Goal: Navigation & Orientation: Find specific page/section

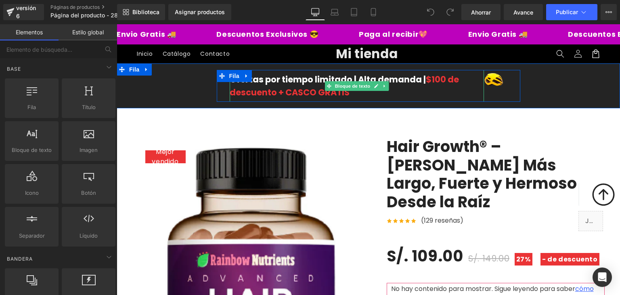
click at [260, 86] on div "Ofertas por tiempo limitado | Alta demanda | $100 de descuento + CASCO GRATIS" at bounding box center [357, 86] width 255 height 32
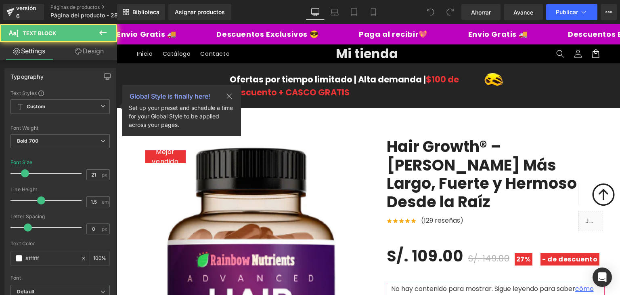
click at [183, 90] on div "Global Style is finally here! Set up your preset and schedule a time for your G…" at bounding box center [181, 110] width 119 height 51
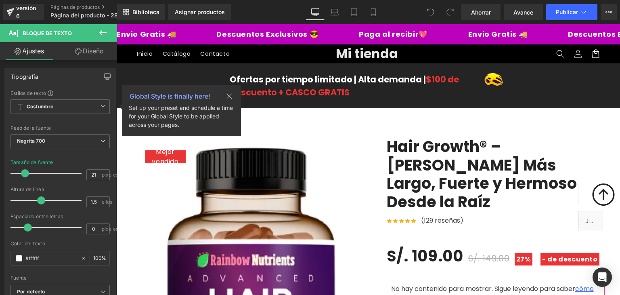
click at [156, 84] on div "Ofertas por tiempo limitado | Alta demanda | $100 de descuento + CASCO GRATIS B…" at bounding box center [369, 86] width 504 height 32
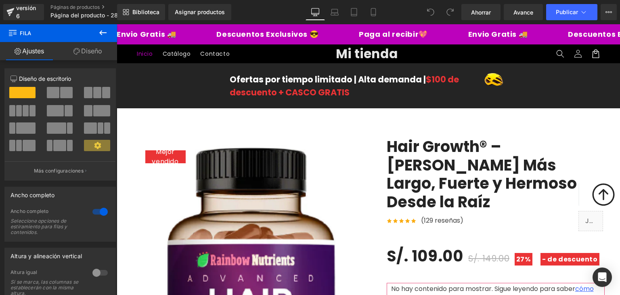
click at [134, 52] on link "Inicio" at bounding box center [145, 53] width 26 height 17
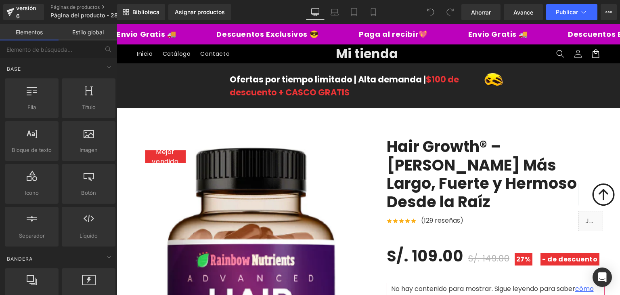
click at [125, 27] on div "Envio Gratis 🚚 Descuentos Exclusivos 😎 Paga al recibir💖 Envio Gratis 🚚 Descuent…" at bounding box center [369, 34] width 504 height 20
click at [509, 55] on header "Menú Inicio Catálogo Contacto Iniciar sesión Inicio Catálogo Contacto Mi tienda" at bounding box center [369, 53] width 504 height 19
click at [507, 55] on header "Menú Inicio Catálogo Contacto Iniciar sesión Inicio Catálogo Contacto Mi tienda" at bounding box center [369, 53] width 504 height 19
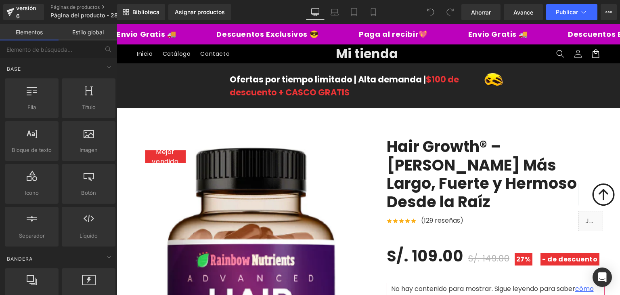
click at [507, 55] on header "Menú Inicio Catálogo Contacto Iniciar sesión Inicio Catálogo Contacto Mi tienda" at bounding box center [369, 53] width 504 height 19
click at [269, 56] on nav "Inicio Catálogo Contacto" at bounding box center [230, 53] width 196 height 17
